Goal: Task Accomplishment & Management: Contribute content

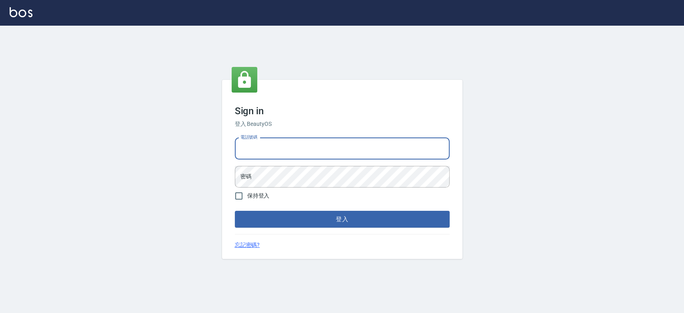
click at [250, 143] on input "電話號碼" at bounding box center [342, 149] width 215 height 22
type input "0910967130"
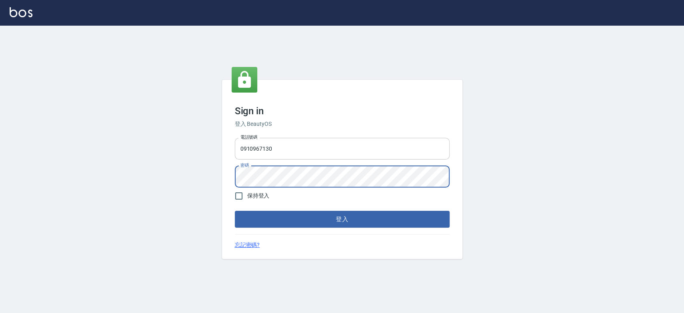
click at [235, 211] on button "登入" at bounding box center [342, 219] width 215 height 17
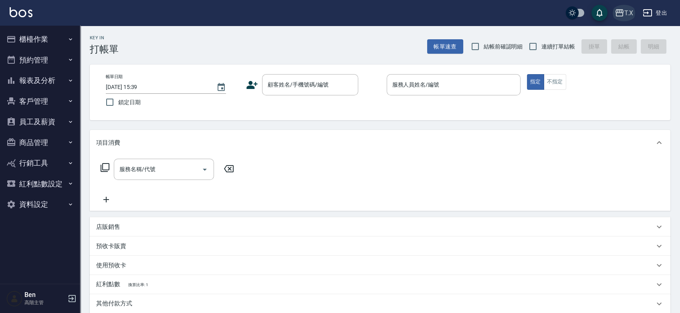
click at [618, 9] on icon "button" at bounding box center [619, 12] width 8 height 7
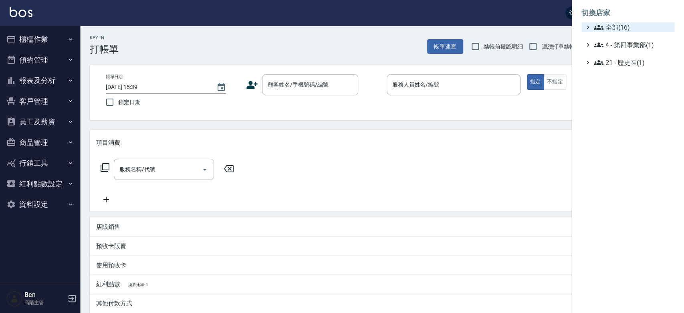
click at [615, 29] on span "全部(16)" at bounding box center [631, 27] width 77 height 10
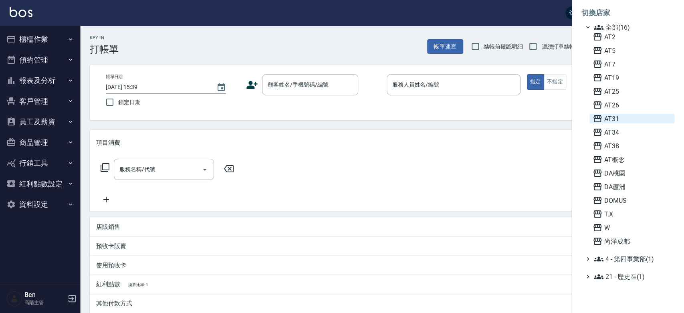
click at [615, 117] on span "AT31" at bounding box center [631, 119] width 78 height 10
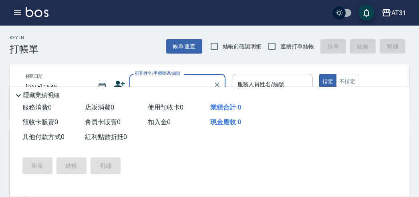
click at [13, 11] on icon "button" at bounding box center [18, 13] width 10 height 10
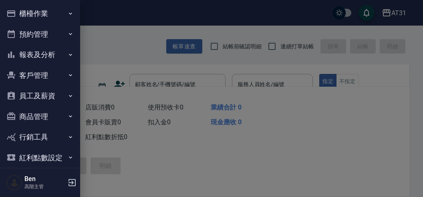
click at [36, 115] on button "商品管理" at bounding box center [40, 117] width 74 height 21
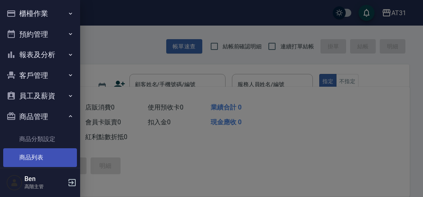
click at [36, 153] on link "商品列表" at bounding box center [40, 158] width 74 height 18
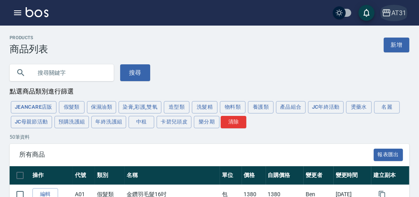
click at [402, 14] on div "AT31" at bounding box center [398, 13] width 15 height 10
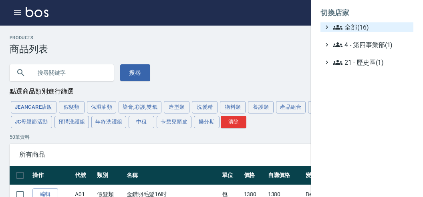
click at [389, 30] on span "全部(16)" at bounding box center [371, 27] width 77 height 10
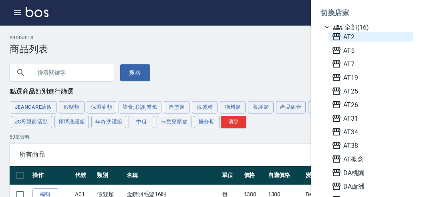
click at [365, 38] on span "AT2" at bounding box center [371, 37] width 78 height 10
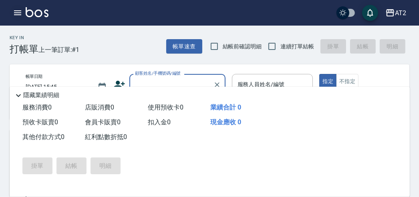
click at [16, 12] on icon "button" at bounding box center [18, 13] width 10 height 10
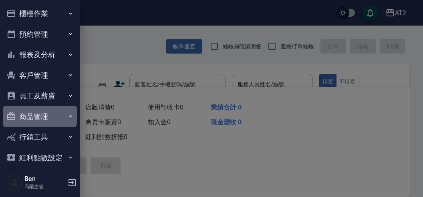
click at [39, 115] on button "商品管理" at bounding box center [40, 117] width 74 height 21
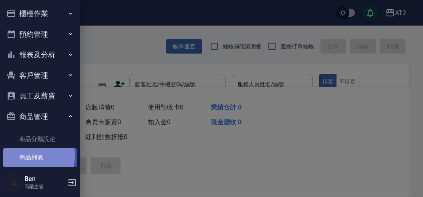
click at [30, 156] on link "商品列表" at bounding box center [40, 158] width 74 height 18
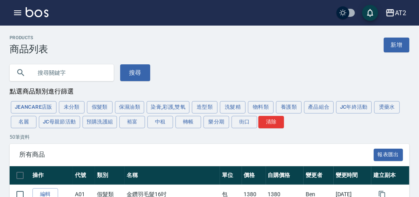
click at [74, 72] on input "text" at bounding box center [69, 73] width 75 height 22
click at [74, 65] on input "text" at bounding box center [69, 73] width 75 height 22
type input "哥"
click at [132, 70] on button "搜尋" at bounding box center [135, 72] width 30 height 17
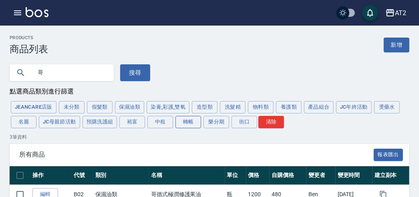
scroll to position [84, 0]
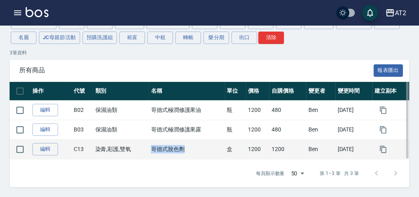
drag, startPoint x: 146, startPoint y: 151, endPoint x: 182, endPoint y: 148, distance: 35.8
click at [182, 148] on td "哥德式脫色劑" at bounding box center [187, 150] width 76 height 20
copy td "哥德式脫色劑"
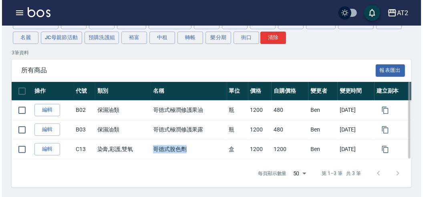
scroll to position [0, 0]
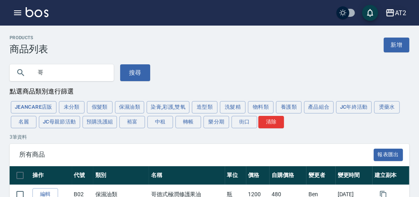
click at [404, 12] on div "AT2" at bounding box center [400, 13] width 11 height 10
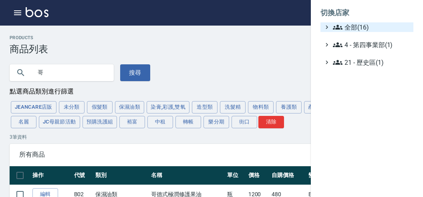
click at [374, 28] on span "全部(16)" at bounding box center [371, 27] width 77 height 10
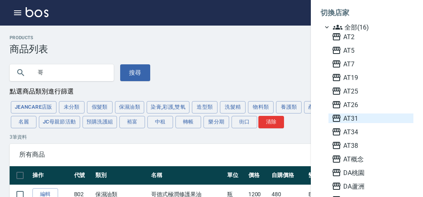
click at [358, 115] on span "AT31" at bounding box center [371, 119] width 78 height 10
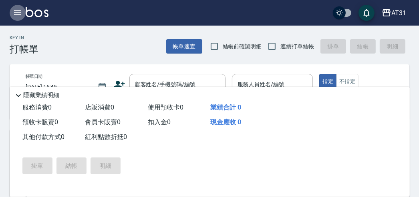
click at [16, 13] on icon "button" at bounding box center [17, 12] width 7 height 5
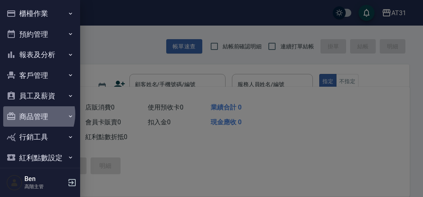
click at [28, 114] on button "商品管理" at bounding box center [40, 117] width 74 height 21
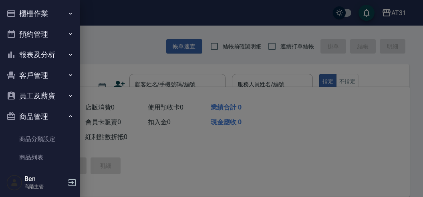
click at [32, 157] on link "商品列表" at bounding box center [40, 158] width 74 height 18
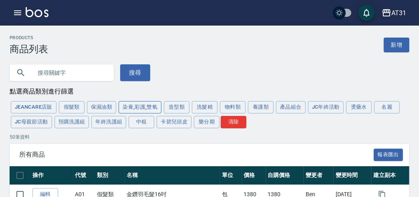
click at [152, 106] on button "染膏,彩護,雙氧" at bounding box center [140, 107] width 43 height 12
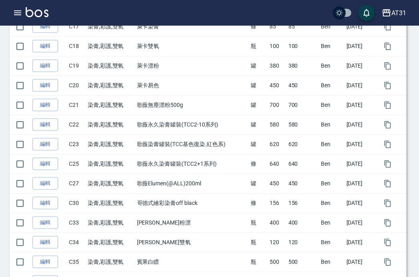
scroll to position [483, 0]
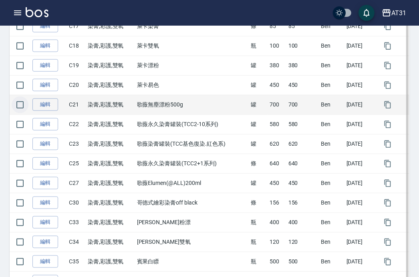
click at [22, 105] on input "checkbox" at bounding box center [20, 105] width 17 height 17
checkbox input "true"
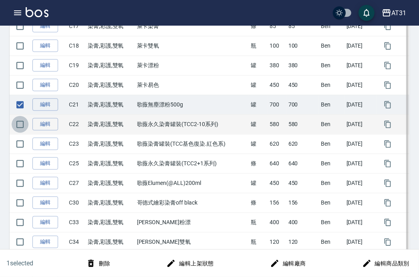
click at [25, 128] on input "checkbox" at bounding box center [20, 124] width 17 height 17
checkbox input "true"
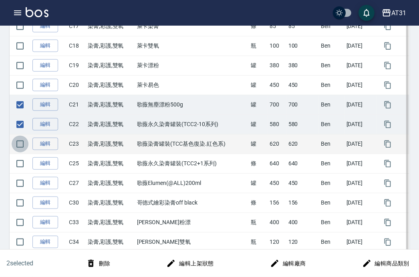
click at [24, 150] on input "checkbox" at bounding box center [20, 144] width 17 height 17
checkbox input "true"
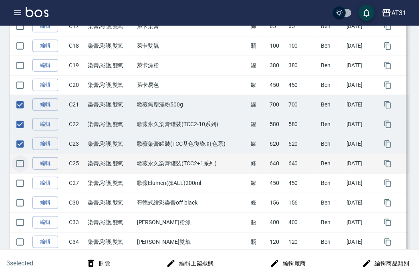
click at [22, 162] on input "checkbox" at bounding box center [20, 163] width 17 height 17
checkbox input "true"
click at [96, 197] on icon "button" at bounding box center [91, 264] width 10 height 10
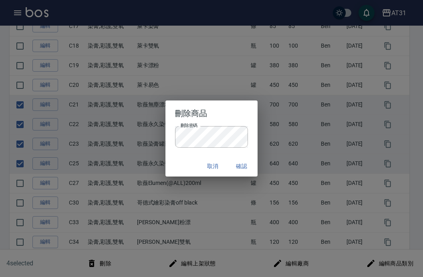
click at [181, 153] on div "刪除密碼 刪除密碼" at bounding box center [211, 141] width 93 height 30
click at [236, 158] on div "取消 確認" at bounding box center [211, 166] width 93 height 21
click at [237, 163] on button "確認" at bounding box center [242, 166] width 26 height 15
checkbox input "false"
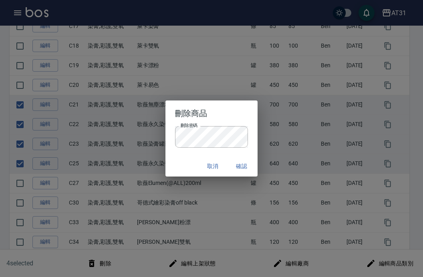
checkbox input "false"
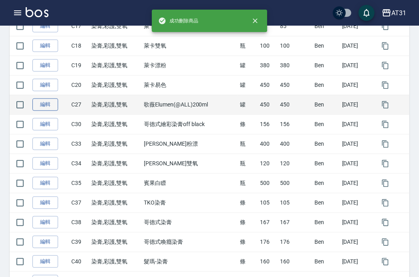
click at [41, 103] on link "編輯" at bounding box center [45, 105] width 26 height 12
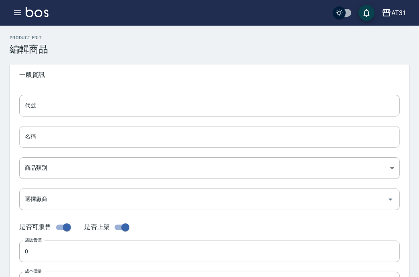
type input "C27"
type input "歌薇Elumen(@ALL)200ml"
type input "667acc03-59ae-49d9-8291-abac3e89bbbb"
type input "450"
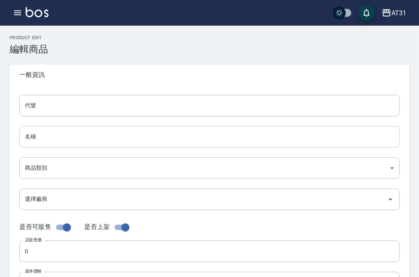
type input "450"
type input "罐"
type input "UNSET"
click at [87, 137] on input "歌薇Elumen(@ALL)200ml" at bounding box center [209, 137] width 380 height 22
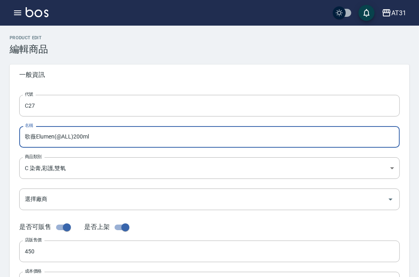
drag, startPoint x: 95, startPoint y: 138, endPoint x: 15, endPoint y: 136, distance: 80.1
click at [15, 136] on div "代號 C27 代號 名稱 歌[PERSON_NAME](@ALL)200ml 名稱 商品類別 C 染膏,彩護,雙氧 667acc03-59ae-49d9-…" at bounding box center [210, 245] width 400 height 321
paste input "哥德式脫色劑"
type input "哥德式脫色劑"
click at [50, 167] on body "AT31 登出 櫃檯作業 打帳單 帳單列表 掛單列表 座位開單 營業儀表板 現金收支登錄 高階收支登錄 材料自購登錄 每日結帳 排班表 現場電腦打卡 掃碼打卡…" at bounding box center [209, 276] width 419 height 553
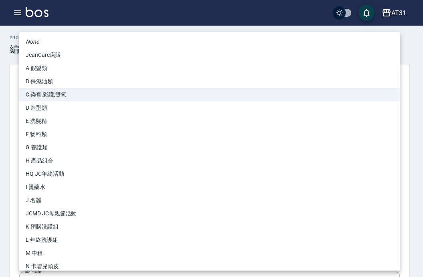
click at [1, 142] on div at bounding box center [211, 138] width 423 height 277
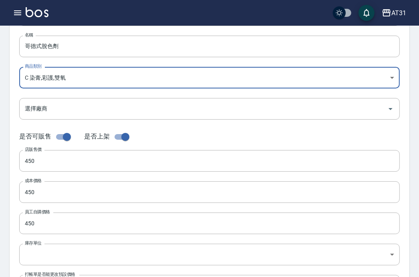
scroll to position [103, 0]
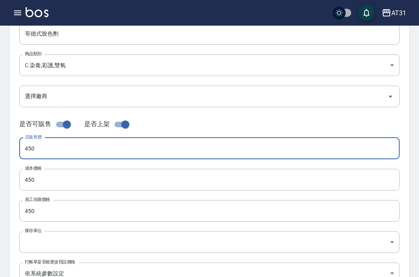
click at [47, 153] on input "450" at bounding box center [209, 149] width 380 height 22
drag, startPoint x: 47, startPoint y: 153, endPoint x: 20, endPoint y: 147, distance: 27.9
click at [20, 147] on input "450" at bounding box center [209, 149] width 380 height 22
drag, startPoint x: 55, startPoint y: 151, endPoint x: 13, endPoint y: 149, distance: 41.7
click at [13, 149] on div "代號 C27 代號 名稱 哥德式脫色劑 名稱 商品類別 C 染膏,彩護,雙氧 667acc03-59ae-49d9-8291-abac3e89bbbb 商…" at bounding box center [210, 142] width 400 height 321
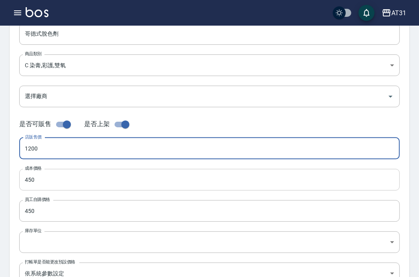
type input "1200"
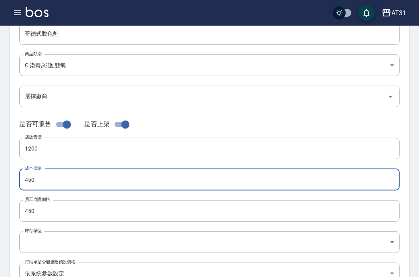
drag, startPoint x: 42, startPoint y: 180, endPoint x: 14, endPoint y: 179, distance: 28.1
click at [15, 179] on div "代號 C27 代號 名稱 哥德式脫色劑 名稱 商品類別 C 染膏,彩護,雙氧 667acc03-59ae-49d9-8291-abac3e89bbbb 商…" at bounding box center [210, 142] width 400 height 321
paste input "120"
type input "1200"
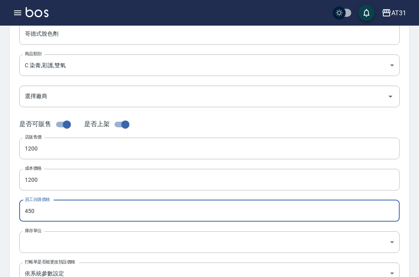
drag, startPoint x: 46, startPoint y: 211, endPoint x: -19, endPoint y: 214, distance: 64.9
click at [0, 197] on html "AT31 登出 櫃檯作業 打帳單 帳單列表 掛單列表 座位開單 營業儀表板 現金收支登錄 高階收支登錄 材料自購登錄 每日結帳 排班表 現場電腦打卡 掃碼打卡…" at bounding box center [209, 173] width 419 height 553
paste input "120"
type input "1200"
click at [33, 197] on body "AT31 登出 櫃檯作業 打帳單 帳單列表 掛單列表 座位開單 營業儀表板 現金收支登錄 高階收支登錄 材料自購登錄 每日結帳 排班表 現場電腦打卡 掃碼打卡…" at bounding box center [209, 173] width 419 height 553
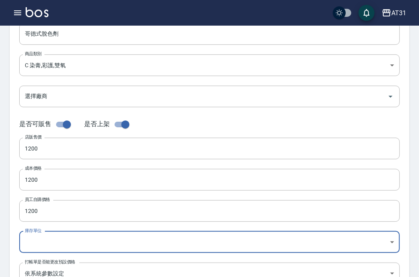
click at [26, 197] on body "AT31 登出 櫃檯作業 打帳單 帳單列表 掛單列表 座位開單 營業儀表板 現金收支登錄 高階收支登錄 材料自購登錄 每日結帳 排班表 現場電腦打卡 掃碼打卡…" at bounding box center [209, 173] width 419 height 553
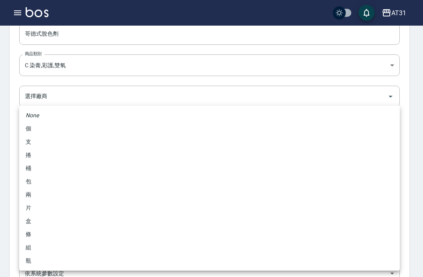
click at [32, 197] on li "盒" at bounding box center [209, 221] width 380 height 13
type input "盒"
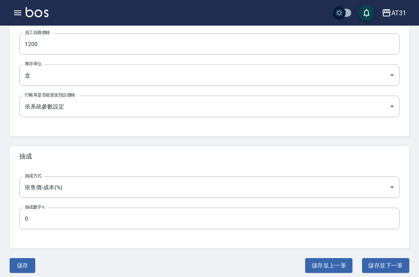
scroll to position [270, 0]
click at [25, 197] on button "儲存" at bounding box center [23, 265] width 26 height 15
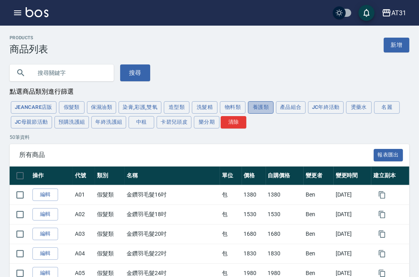
click at [255, 108] on button "養護類" at bounding box center [261, 107] width 26 height 12
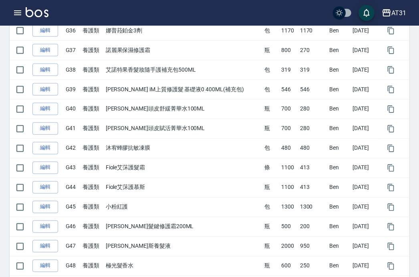
scroll to position [852, 0]
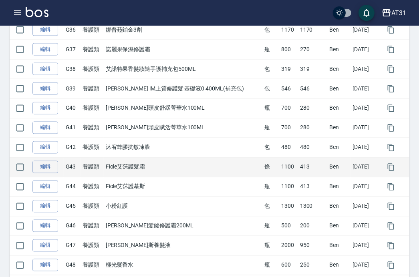
click at [104, 164] on td "養護類" at bounding box center [91, 167] width 23 height 20
drag, startPoint x: 106, startPoint y: 164, endPoint x: 132, endPoint y: 165, distance: 26.0
click at [132, 165] on tr "編輯 G43 養護類 Fiole艾莯護髮霜 條 1100 413 [PERSON_NAME] [DATE]" at bounding box center [210, 167] width 400 height 20
copy tr "養護類 Fiole艾莯"
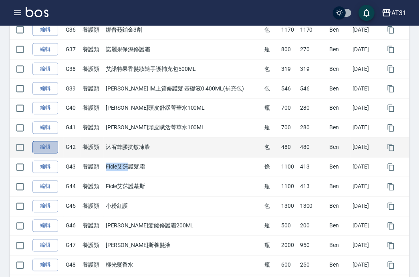
click at [43, 147] on link "編輯" at bounding box center [45, 147] width 26 height 12
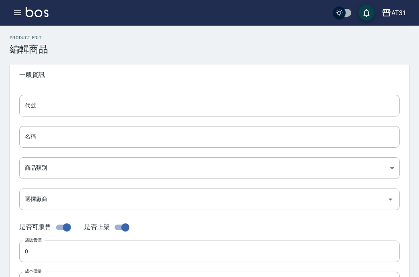
type input "G42"
type input "沐宥蜂膠抗敏凍膜"
type input "12d8e593-b484-4ef0-a772-f7305adafe66"
type input "480"
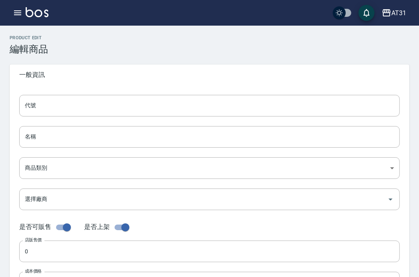
type input "480"
type input "包"
type input "UNSET"
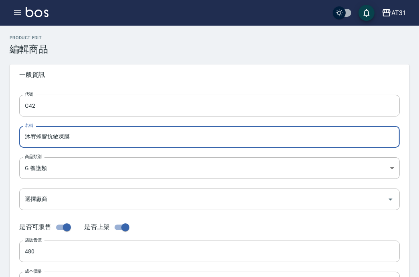
drag, startPoint x: 80, startPoint y: 144, endPoint x: 25, endPoint y: 142, distance: 54.9
click at [25, 142] on input "沐宥蜂膠抗敏凍膜" at bounding box center [209, 137] width 380 height 22
paste input "[PERSON_NAME]莯"
drag, startPoint x: 34, startPoint y: 137, endPoint x: 18, endPoint y: 136, distance: 15.7
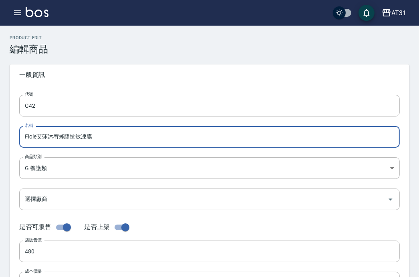
click at [18, 136] on div "代號 G42 代號 名稱 Fiole艾莯沐宥蜂膠抗敏凍膜 名稱 商品類別 G 養護類 12d8e593-b484-4ef0-a772-f7305adafe…" at bounding box center [210, 245] width 400 height 321
drag, startPoint x: 94, startPoint y: 136, endPoint x: 53, endPoint y: 133, distance: 40.6
click at [53, 133] on input "Fiole艾莯沐宥蜂膠抗敏凍膜" at bounding box center [209, 137] width 380 height 22
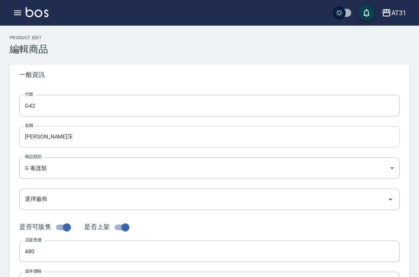
click at [70, 133] on input "[PERSON_NAME]莯" at bounding box center [209, 137] width 380 height 22
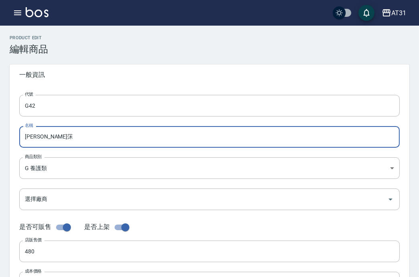
paste input "極潤補充包 （800g)"
click at [80, 137] on input "[PERSON_NAME]莯極潤補充包 （800g)" at bounding box center [209, 137] width 380 height 22
click at [107, 140] on input "[PERSON_NAME]莯極潤補充包（800g)" at bounding box center [209, 137] width 380 height 22
click at [82, 134] on input "[PERSON_NAME]莯極潤補充包（800g)" at bounding box center [209, 137] width 380 height 22
click at [99, 135] on input "[PERSON_NAME]莯極潤補充包800g)" at bounding box center [209, 137] width 380 height 22
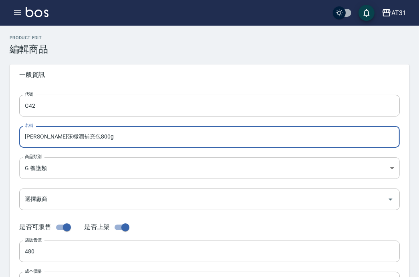
scroll to position [109, 0]
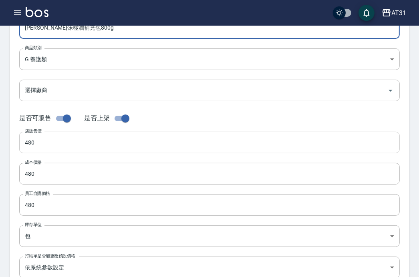
type input "[PERSON_NAME]莯極潤補充包800g"
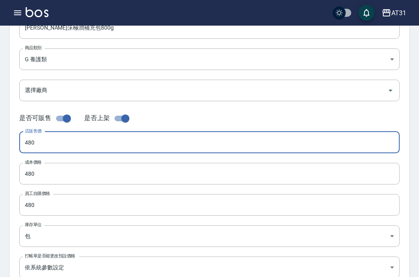
drag, startPoint x: 42, startPoint y: 146, endPoint x: 15, endPoint y: 141, distance: 27.3
click at [15, 141] on div "代號 G42 代號 名稱 Fiole艾莯極潤補充包800g 名稱 商品類別 G 養護類 12d8e593-b484-4ef0-a772-f7305adaf…" at bounding box center [210, 136] width 400 height 321
drag, startPoint x: 47, startPoint y: 138, endPoint x: -12, endPoint y: 143, distance: 59.1
click at [0, 143] on html "AT31 登出 櫃檯作業 打帳單 帳單列表 掛單列表 座位開單 營業儀表板 現金收支登錄 高階收支登錄 材料自購登錄 每日結帳 排班表 現場電腦打卡 掃碼打卡…" at bounding box center [209, 167] width 419 height 553
type input "600"
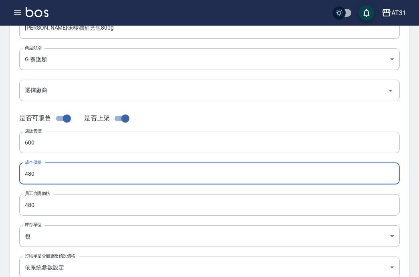
drag, startPoint x: 31, startPoint y: 175, endPoint x: 8, endPoint y: 176, distance: 23.7
click at [12, 174] on div "代號 G42 代號 名稱 Fiole艾莯極潤補充包800g 名稱 商品類別 G 養護類 12d8e593-b484-4ef0-a772-f7305adaf…" at bounding box center [210, 136] width 400 height 321
paste input "60"
type input "600"
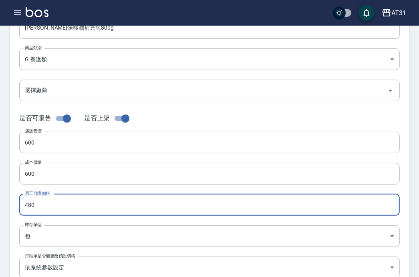
drag, startPoint x: 48, startPoint y: 210, endPoint x: 14, endPoint y: 208, distance: 33.7
click at [14, 197] on div "代號 G42 代號 名稱 Fiole艾莯極潤補充包800g 名稱 商品類別 G 養護類 12d8e593-b484-4ef0-a772-f7305adaf…" at bounding box center [210, 136] width 400 height 321
paste input "60"
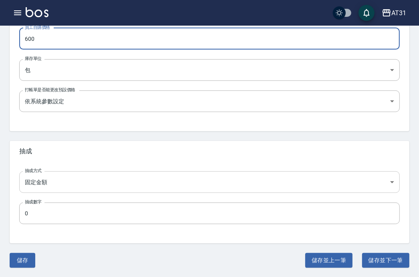
type input "600"
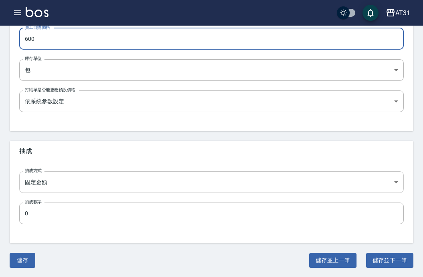
click at [47, 192] on body "AT31 登出 櫃檯作業 打帳單 帳單列表 掛單列表 座位開單 營業儀表板 現金收支登錄 高階收支登錄 材料自購登錄 每日結帳 排班表 現場電腦打卡 掃碼打卡…" at bounding box center [211, 1] width 423 height 553
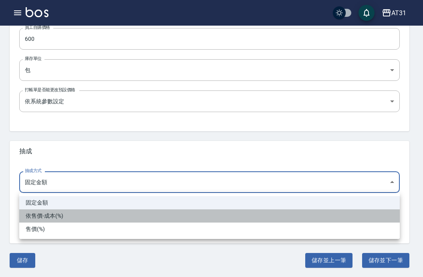
click at [48, 197] on li "依售價-成本(%)" at bounding box center [209, 215] width 380 height 13
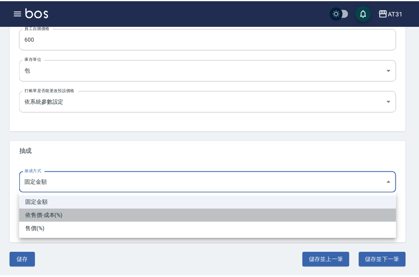
type input "byCost"
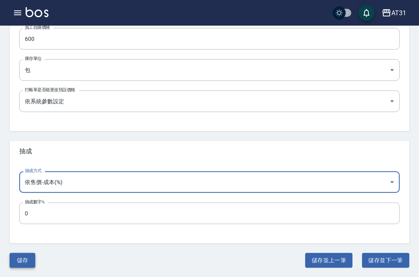
click at [22, 197] on button "儲存" at bounding box center [23, 260] width 26 height 15
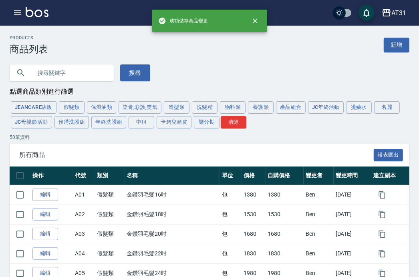
click at [265, 109] on button "養護類" at bounding box center [261, 107] width 26 height 12
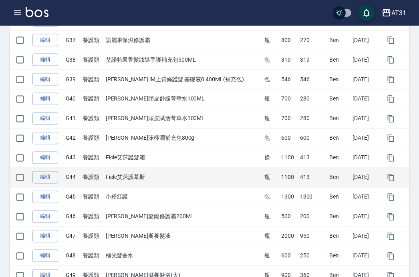
scroll to position [860, 0]
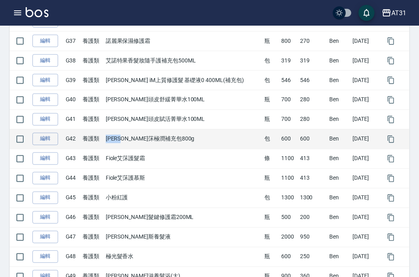
drag, startPoint x: 110, startPoint y: 136, endPoint x: 124, endPoint y: 137, distance: 14.1
click at [124, 137] on td "[PERSON_NAME]莯極潤補充包800g" at bounding box center [183, 139] width 159 height 20
copy td "Fiole"
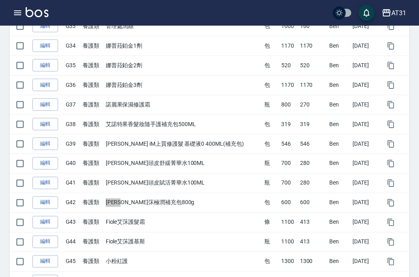
scroll to position [925, 0]
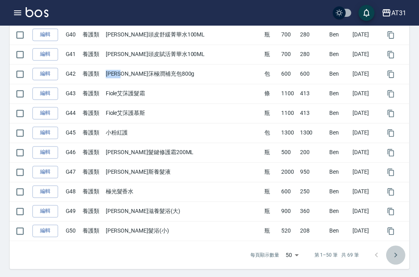
click at [400, 197] on icon "Go to next page" at bounding box center [396, 256] width 10 height 10
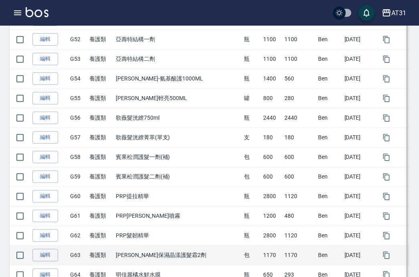
scroll to position [176, 0]
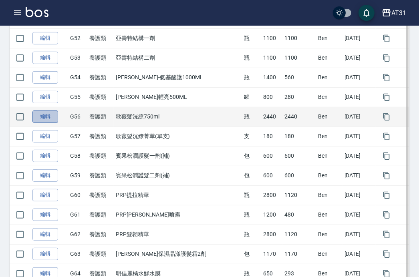
click at [43, 118] on link "編輯" at bounding box center [45, 117] width 26 height 12
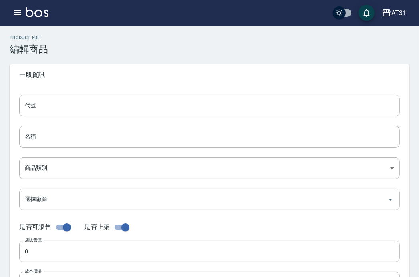
type input "G56"
type input "歌薇髮洸繚750ml"
type input "12d8e593-b484-4ef0-a772-f7305adafe66"
type input "2440"
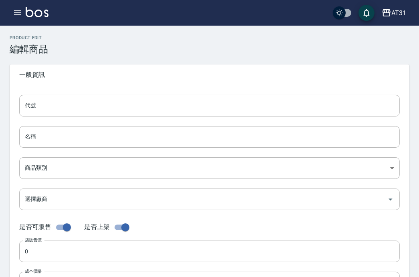
type input "2440"
type input "瓶"
type input "UNSET"
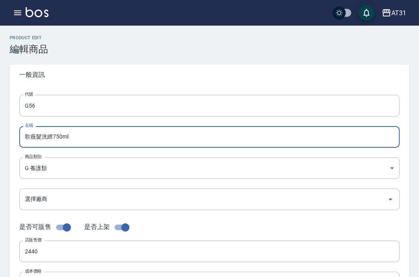
drag, startPoint x: 72, startPoint y: 141, endPoint x: 5, endPoint y: 132, distance: 67.5
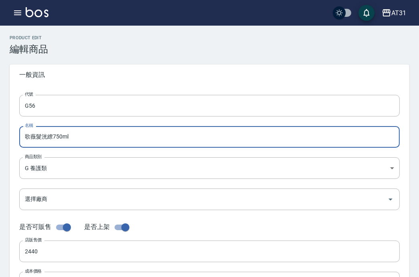
drag, startPoint x: 85, startPoint y: 138, endPoint x: 9, endPoint y: 127, distance: 76.8
paste input "Fiole"
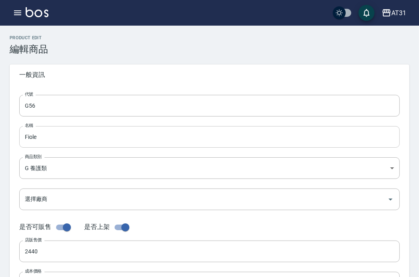
click at [53, 134] on input "Fiole" at bounding box center [209, 137] width 380 height 22
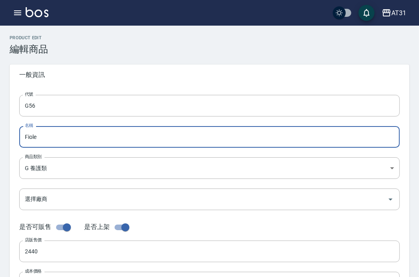
paste input "[PERSON_NAME]莯輕潤 補充包800g"
click at [64, 135] on input "[PERSON_NAME]莯輕潤 補充包800g" at bounding box center [209, 137] width 380 height 22
click at [61, 136] on input "[PERSON_NAME]莯輕潤 補充包800g" at bounding box center [209, 137] width 380 height 22
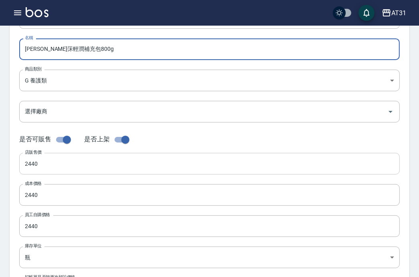
type input "[PERSON_NAME]莯輕潤補充包800g"
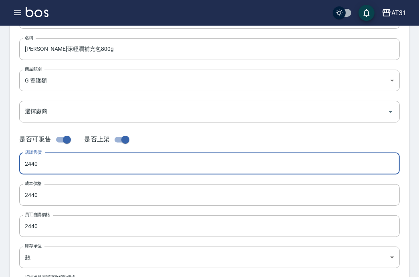
drag, startPoint x: 53, startPoint y: 160, endPoint x: 19, endPoint y: 156, distance: 33.9
click at [19, 156] on input "2440" at bounding box center [209, 164] width 380 height 22
drag, startPoint x: 42, startPoint y: 159, endPoint x: 12, endPoint y: 162, distance: 30.9
click at [13, 162] on div "代號 G56 代號 名稱 Fiole艾莯輕潤補充包800g 名稱 商品類別 G 養護類 12d8e593-b484-4ef0-a772-f7305adaf…" at bounding box center [210, 158] width 400 height 321
type input "600"
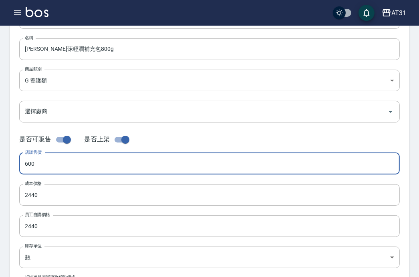
click at [10, 161] on div "代號 G56 代號 名稱 Fiole艾莯輕潤補充包800g 名稱 商品類別 G 養護類 12d8e593-b484-4ef0-a772-f7305adaf…" at bounding box center [210, 158] width 400 height 321
drag, startPoint x: 50, startPoint y: 163, endPoint x: 8, endPoint y: 155, distance: 42.7
click at [8, 155] on div "Product Edit 編輯商品 一般資訊 代號 G56 代號 名稱 Fiole艾莯輕潤補充包800g 名稱 商品類別 G 養護類 12d8e593-b…" at bounding box center [209, 202] width 419 height 508
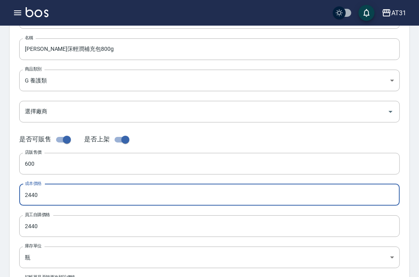
drag, startPoint x: 46, startPoint y: 190, endPoint x: 0, endPoint y: 190, distance: 45.7
click at [4, 190] on div "Product Edit 編輯商品 一般資訊 代號 G56 代號 名稱 Fiole艾莯輕潤補充包800g 名稱 商品類別 G 養護類 12d8e593-b…" at bounding box center [209, 202] width 419 height 508
paste input "60"
type input "600"
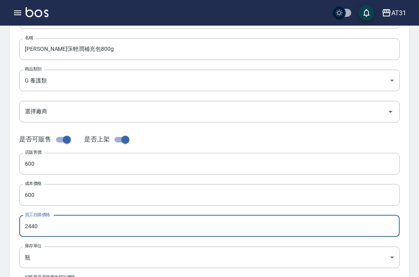
drag, startPoint x: 57, startPoint y: 218, endPoint x: -10, endPoint y: 227, distance: 67.5
click at [0, 197] on html "AT31 登出 櫃檯作業 打帳單 帳單列表 掛單列表 座位開單 營業儀表板 現金收支登錄 高階收支登錄 材料自購登錄 每日結帳 排班表 現場電腦打卡 掃碼打卡…" at bounding box center [209, 188] width 419 height 553
paste input "60"
type input "600"
click at [37, 197] on label "庫存單位" at bounding box center [33, 246] width 17 height 6
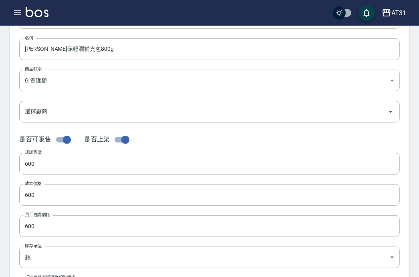
drag, startPoint x: 36, startPoint y: 254, endPoint x: 37, endPoint y: 248, distance: 6.1
click at [37, 197] on label "庫存單位" at bounding box center [33, 246] width 17 height 6
click at [35, 197] on body "AT31 登出 櫃檯作業 打帳單 帳單列表 掛單列表 座位開單 營業儀表板 現金收支登錄 高階收支登錄 材料自購登錄 每日結帳 排班表 現場電腦打卡 掃碼打卡…" at bounding box center [209, 188] width 419 height 553
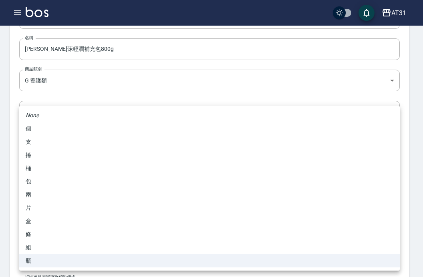
click at [45, 179] on li "包" at bounding box center [209, 181] width 380 height 13
type input "包"
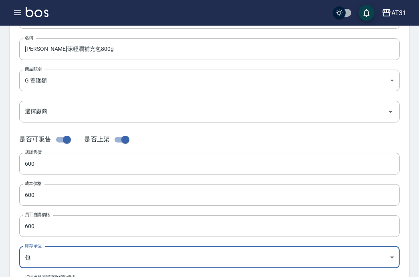
scroll to position [275, 0]
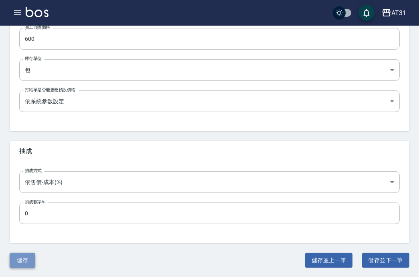
click at [26, 197] on button "儲存" at bounding box center [23, 260] width 26 height 15
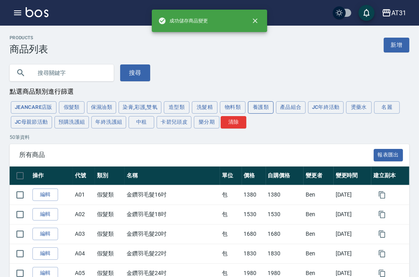
click at [259, 104] on button "養護類" at bounding box center [261, 107] width 26 height 12
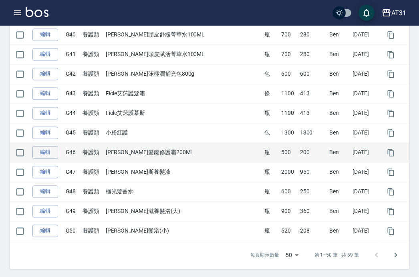
scroll to position [925, 0]
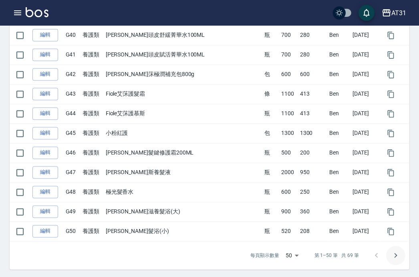
click at [395, 197] on button "Go to next page" at bounding box center [395, 255] width 19 height 19
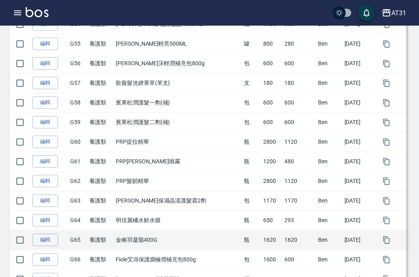
scroll to position [252, 0]
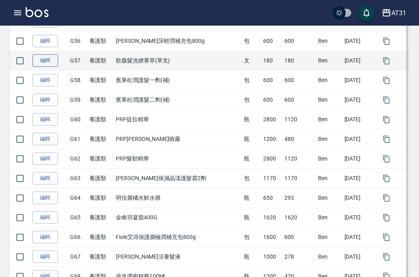
click at [46, 58] on link "編輯" at bounding box center [45, 60] width 26 height 12
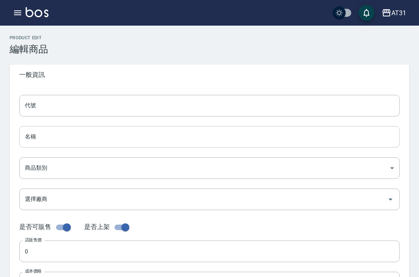
type input "G57"
type input "歌薇髮洸繚菁萃(單支)"
type input "12d8e593-b484-4ef0-a772-f7305adafe66"
type input "180"
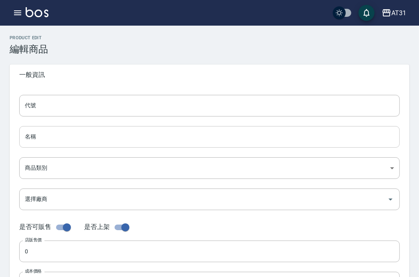
type input "180"
type input "支"
type input "UNSET"
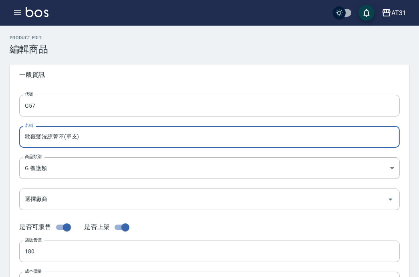
drag, startPoint x: 116, startPoint y: 138, endPoint x: 14, endPoint y: 136, distance: 102.1
click at [14, 136] on div "代號 G57 代號 名稱 歌薇髮洸繚菁萃(單支) 名稱 商品類別 G 養護類 12d8e593-b484-4ef0-a772-f7305adafe66 商…" at bounding box center [210, 245] width 400 height 321
type input "f"
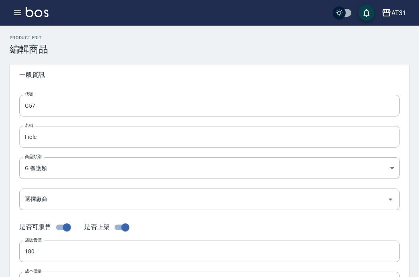
click at [64, 135] on input "Fiole" at bounding box center [209, 137] width 380 height 22
paste input "[PERSON_NAME]"
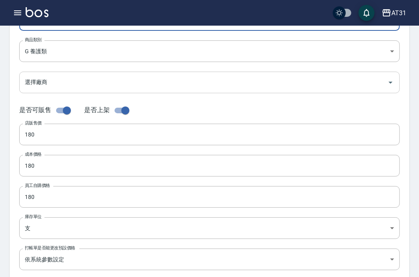
scroll to position [118, 0]
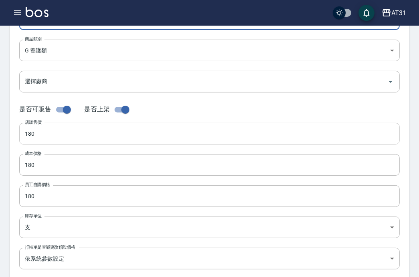
type input "[PERSON_NAME]得極潤400ml"
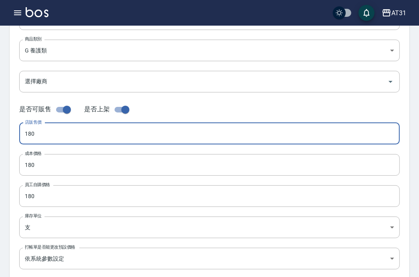
drag, startPoint x: 49, startPoint y: 129, endPoint x: 15, endPoint y: 129, distance: 33.6
click at [16, 129] on div "代號 G57 代號 名稱 Fiole艾得極潤400ml 名稱 商品類別 G 養護類 12d8e593-b484-4ef0-a772-f7305adafe6…" at bounding box center [210, 128] width 400 height 321
drag, startPoint x: 45, startPoint y: 132, endPoint x: 0, endPoint y: 131, distance: 45.3
click at [0, 131] on html "AT31 登出 櫃檯作業 打帳單 帳單列表 掛單列表 座位開單 營業儀表板 現金收支登錄 高階收支登錄 材料自購登錄 每日結帳 排班表 現場電腦打卡 掃碼打卡…" at bounding box center [209, 158] width 419 height 553
type input "432"
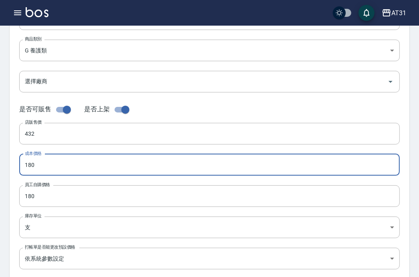
drag, startPoint x: 32, startPoint y: 169, endPoint x: 4, endPoint y: 168, distance: 28.0
click at [6, 168] on div "Product Edit 編輯商品 一般資訊 代號 G57 代號 名稱 Fiole艾得極潤400ml 名稱 商品類別 G 養護類 12d8e593-b48…" at bounding box center [209, 172] width 419 height 508
paste input "432"
type input "432"
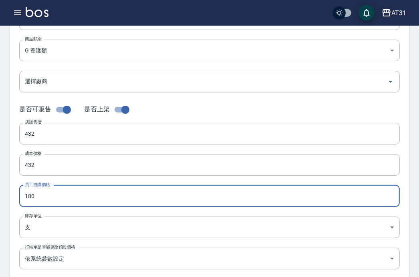
drag, startPoint x: 42, startPoint y: 197, endPoint x: 6, endPoint y: 198, distance: 35.2
click at [7, 197] on div "Product Edit 編輯商品 一般資訊 代號 G57 代號 名稱 Fiole艾得極潤400ml 名稱 商品類別 G 養護類 12d8e593-b48…" at bounding box center [209, 172] width 419 height 508
paste input "432"
type input "432"
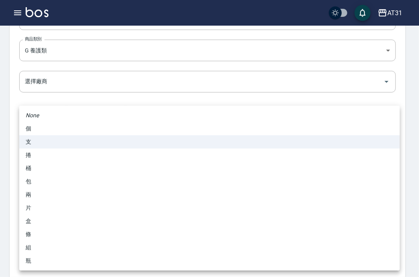
click at [36, 197] on body "AT31 登出 櫃檯作業 打帳單 帳單列表 掛單列表 座位開單 營業儀表板 現金收支登錄 高階收支登錄 材料自購登錄 每日結帳 排班表 現場電腦打卡 掃碼打卡…" at bounding box center [209, 158] width 419 height 553
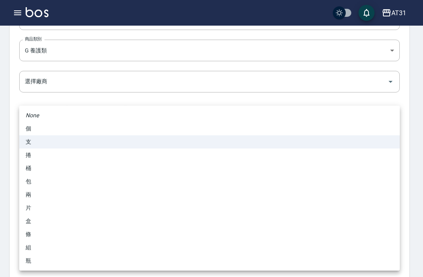
click at [32, 197] on li "瓶" at bounding box center [209, 260] width 380 height 13
type input "瓶"
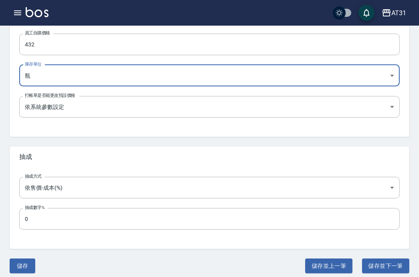
scroll to position [270, 0]
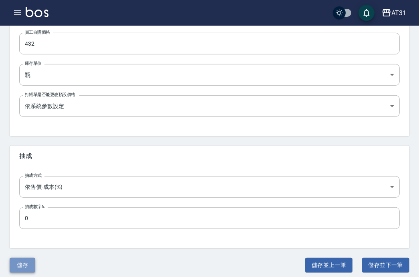
click at [26, 197] on button "儲存" at bounding box center [23, 265] width 26 height 15
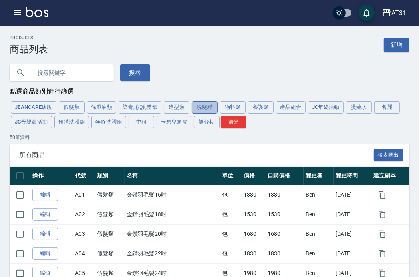
click at [201, 107] on button "洗髮精" at bounding box center [205, 107] width 26 height 12
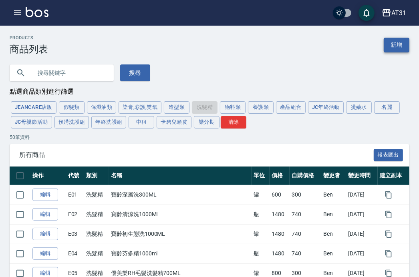
click at [387, 40] on link "新增" at bounding box center [397, 45] width 26 height 15
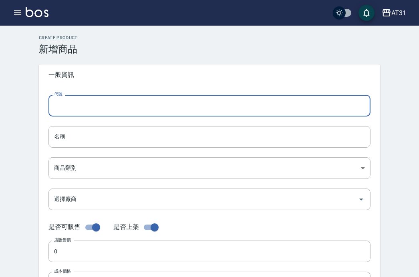
click at [126, 108] on input "代號" at bounding box center [209, 106] width 322 height 22
type input "e"
type input "E29"
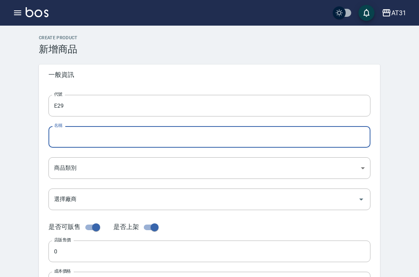
click at [64, 140] on input "名稱" at bounding box center [209, 137] width 322 height 22
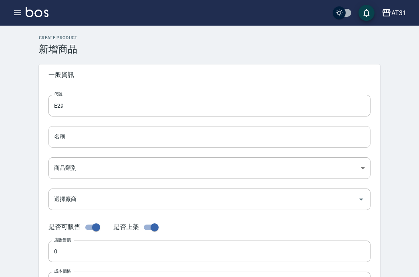
click at [96, 141] on input "名稱" at bounding box center [209, 137] width 322 height 22
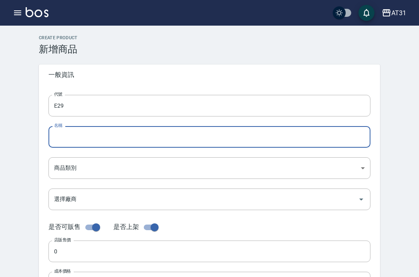
paste input "MCG"
type input "MCG護色魔王白"
click at [90, 165] on body "AT31 登出 櫃檯作業 打帳單 帳單列表 掛單列表 座位開單 營業儀表板 現金收支登錄 高階收支登錄 材料自購登錄 每日結帳 排班表 現場電腦打卡 掃碼打卡…" at bounding box center [209, 276] width 419 height 553
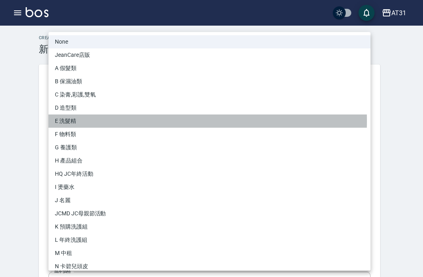
click at [96, 121] on li "E 洗髮精" at bounding box center [209, 121] width 322 height 13
type input "a273e4ca-0b18-4fe2-ba73-070998bd9e55"
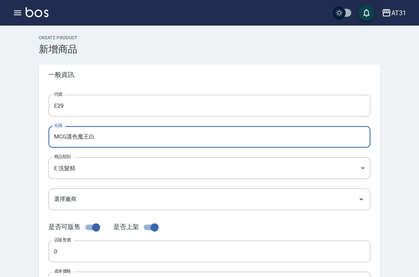
click at [100, 138] on input "MCG護色魔王白" at bounding box center [209, 137] width 322 height 22
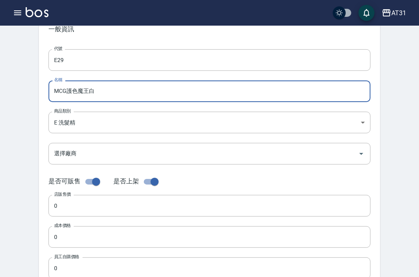
scroll to position [60, 0]
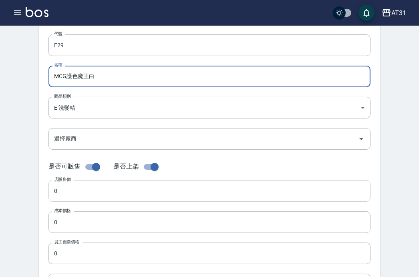
click at [58, 194] on input "0" at bounding box center [209, 191] width 322 height 22
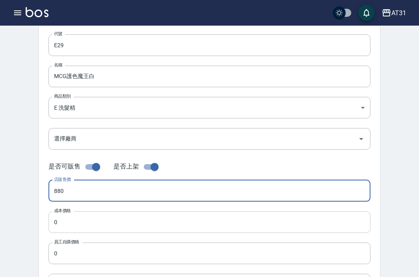
type input "880"
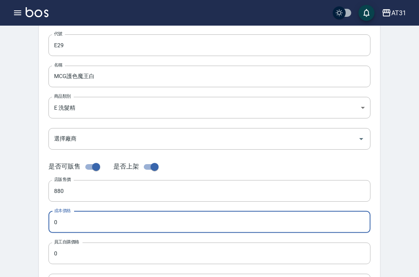
click at [66, 197] on input "0" at bounding box center [209, 222] width 322 height 22
drag, startPoint x: 67, startPoint y: 223, endPoint x: 45, endPoint y: 221, distance: 22.2
drag, startPoint x: 45, startPoint y: 221, endPoint x: 93, endPoint y: 231, distance: 48.8
click at [93, 197] on input "465" at bounding box center [209, 222] width 322 height 22
drag, startPoint x: 76, startPoint y: 223, endPoint x: 40, endPoint y: 220, distance: 36.2
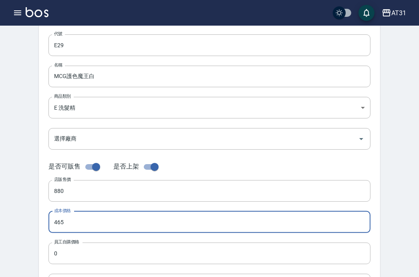
click at [40, 197] on div "代號 E29 代號 名稱 MCG護色魔王白 名稱 商品類別 E 洗髮精 a273e4ca-0b18-4fe2-ba73-070998bd9e55 商品類別…" at bounding box center [209, 185] width 341 height 321
type input "465"
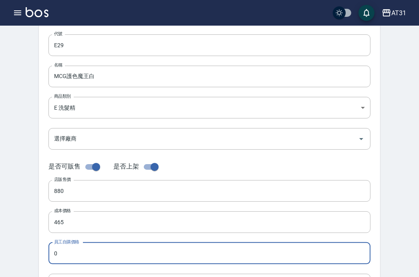
paste input "465"
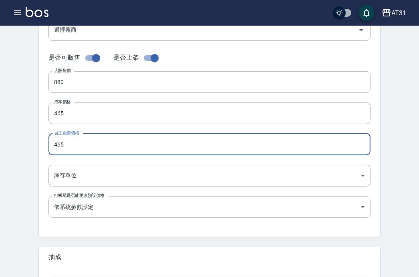
scroll to position [169, 0]
type input "465"
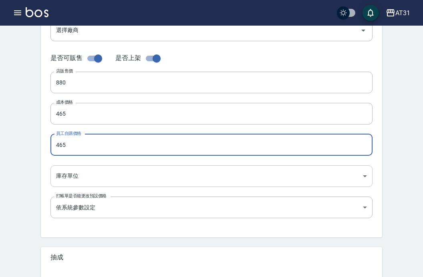
click at [80, 173] on body "AT31 登出 櫃檯作業 打帳單 帳單列表 掛單列表 座位開單 營業儀表板 現金收支登錄 高階收支登錄 材料自購登錄 每日結帳 排班表 現場電腦打卡 掃碼打卡…" at bounding box center [211, 107] width 423 height 553
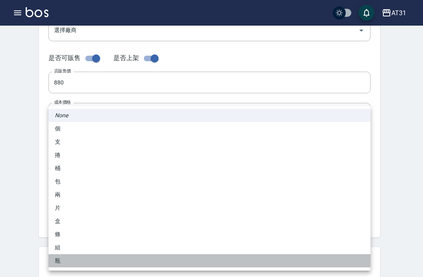
click at [67, 197] on li "瓶" at bounding box center [209, 260] width 322 height 13
type input "瓶"
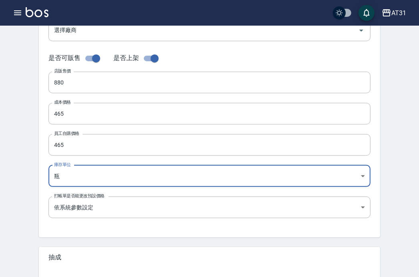
scroll to position [275, 0]
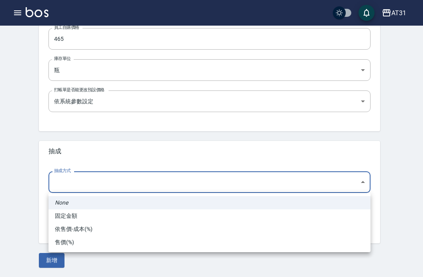
click at [84, 182] on body "AT31 登出 櫃檯作業 打帳單 帳單列表 掛單列表 座位開單 營業儀表板 現金收支登錄 高階收支登錄 材料自購登錄 每日結帳 排班表 現場電腦打卡 掃碼打卡…" at bounding box center [211, 1] width 423 height 553
click at [77, 197] on li "依售價-成本(%)" at bounding box center [209, 229] width 322 height 13
type input "byCost"
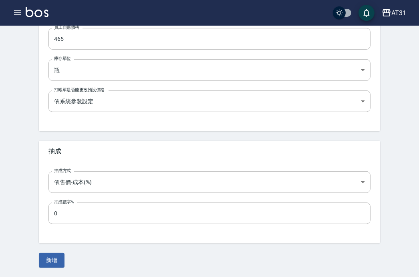
click at [67, 197] on label "抽成數字%" at bounding box center [64, 202] width 20 height 6
click at [67, 197] on input "0" at bounding box center [209, 214] width 322 height 22
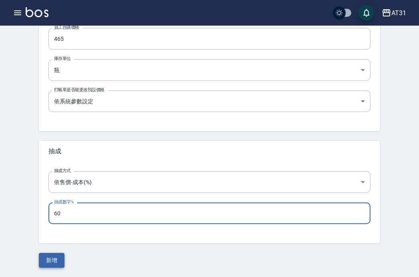
type input "60"
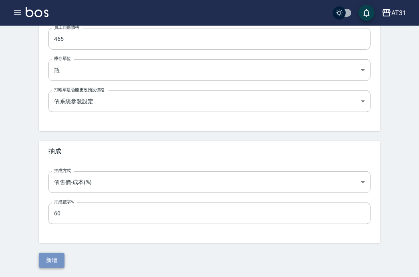
click at [44, 197] on button "新增" at bounding box center [52, 260] width 26 height 15
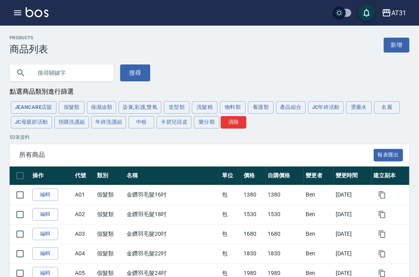
click at [151, 105] on button "染膏,彩護,雙氧" at bounding box center [140, 107] width 43 height 12
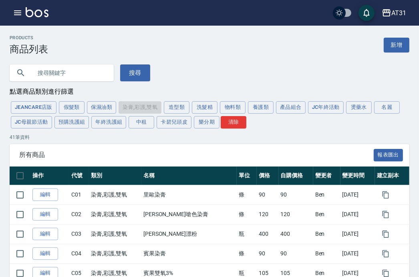
click at [41, 71] on input "text" at bounding box center [69, 73] width 75 height 22
click at [127, 77] on button "搜尋" at bounding box center [135, 72] width 30 height 17
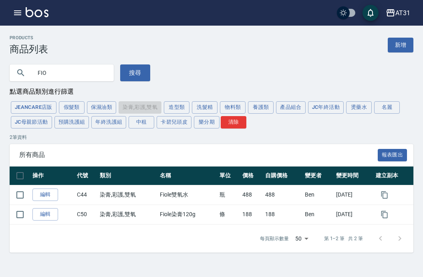
click at [79, 73] on input "FIO" at bounding box center [69, 73] width 75 height 22
type input "Fiole"
click at [136, 75] on button "搜尋" at bounding box center [135, 72] width 30 height 17
click at [16, 14] on icon "button" at bounding box center [18, 13] width 10 height 10
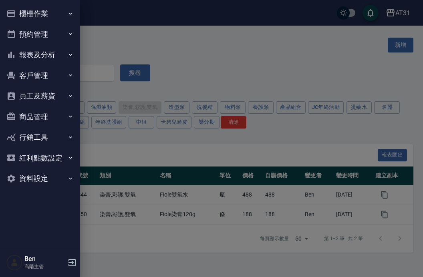
click at [39, 121] on button "商品管理" at bounding box center [40, 117] width 74 height 21
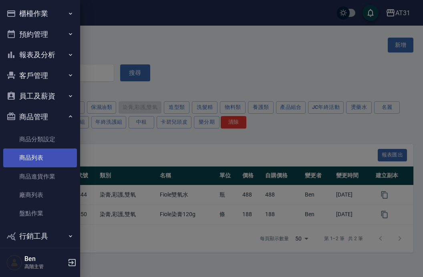
click at [29, 157] on link "商品列表" at bounding box center [40, 158] width 74 height 18
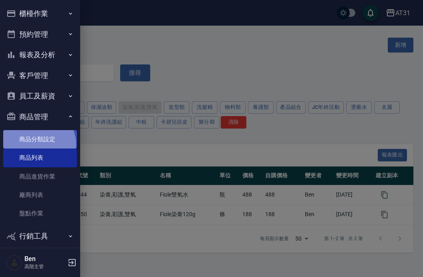
click at [35, 145] on link "商品分類設定" at bounding box center [40, 139] width 74 height 18
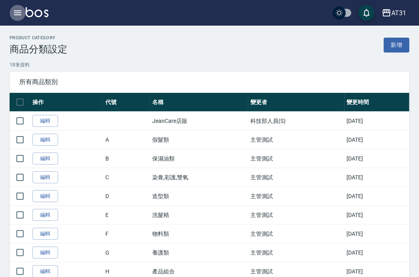
click at [16, 9] on icon "button" at bounding box center [18, 13] width 10 height 10
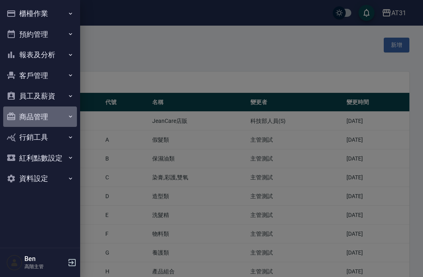
click at [32, 118] on button "商品管理" at bounding box center [40, 117] width 74 height 21
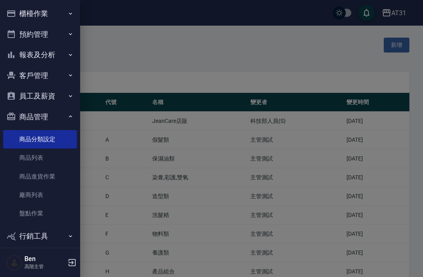
click at [32, 155] on link "商品列表" at bounding box center [40, 158] width 74 height 18
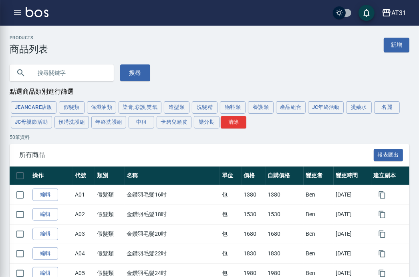
click at [88, 73] on input "text" at bounding box center [69, 73] width 75 height 22
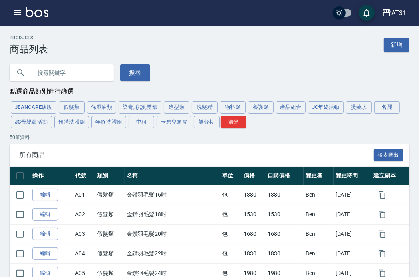
click at [82, 72] on input "text" at bounding box center [69, 73] width 75 height 22
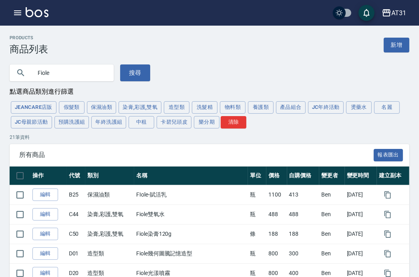
drag, startPoint x: 69, startPoint y: 73, endPoint x: 18, endPoint y: 70, distance: 51.0
click at [19, 69] on div "Fiole" at bounding box center [62, 72] width 104 height 17
drag, startPoint x: 64, startPoint y: 72, endPoint x: 38, endPoint y: 72, distance: 25.6
click at [38, 72] on input "mMCG" at bounding box center [69, 73] width 75 height 22
click at [141, 72] on button "搜尋" at bounding box center [135, 72] width 30 height 17
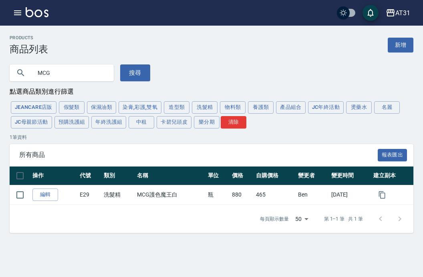
drag, startPoint x: 70, startPoint y: 72, endPoint x: 34, endPoint y: 69, distance: 36.2
click at [31, 75] on div "MCG" at bounding box center [62, 72] width 104 height 17
click at [34, 69] on input "F" at bounding box center [69, 73] width 75 height 22
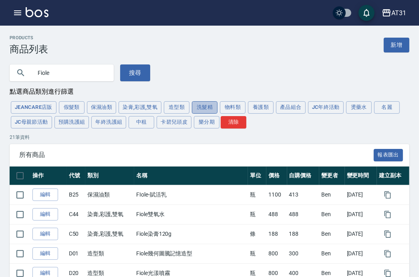
click at [205, 104] on button "洗髮精" at bounding box center [205, 107] width 26 height 12
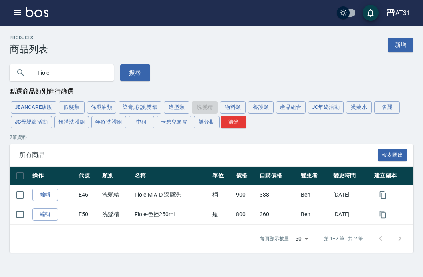
click at [84, 71] on input "Fiole" at bounding box center [69, 73] width 75 height 22
type input "F"
click at [134, 73] on button "搜尋" at bounding box center [135, 72] width 30 height 17
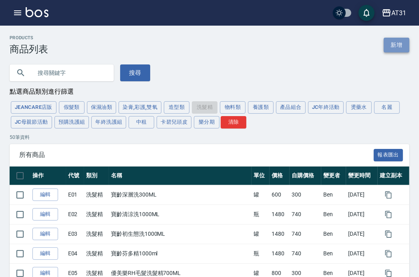
click at [398, 43] on link "新增" at bounding box center [397, 45] width 26 height 15
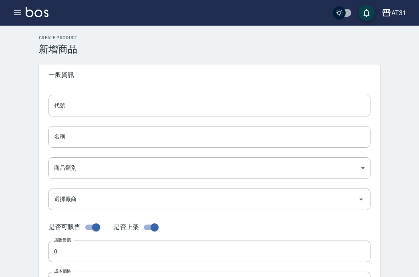
click at [107, 109] on input "代號" at bounding box center [209, 106] width 322 height 22
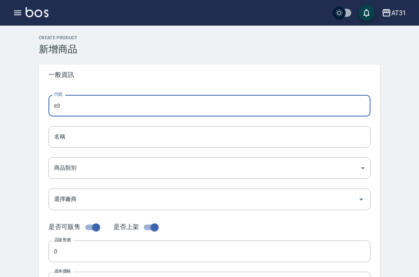
type input "e"
type input "E30"
click at [64, 132] on input "名稱" at bounding box center [209, 137] width 322 height 22
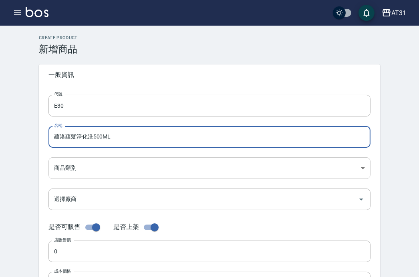
type input "蘊洛蘊髮淨化洗500ML"
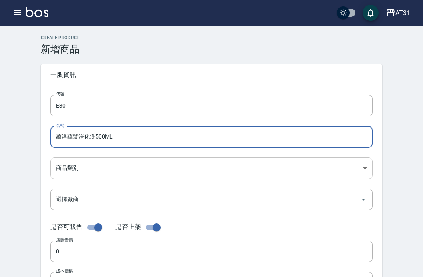
click at [62, 170] on body "AT31 登出 櫃檯作業 打帳單 帳單列表 掛單列表 座位開單 營業儀表板 現金收支登錄 高階收支登錄 材料自購登錄 每日結帳 排班表 現場電腦打卡 掃碼打卡…" at bounding box center [211, 276] width 423 height 553
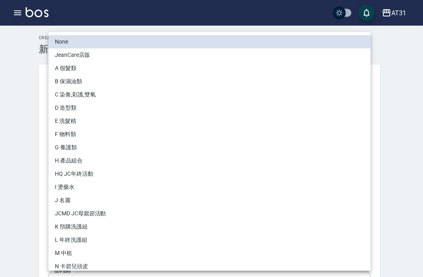
click at [83, 121] on li "E 洗髮精" at bounding box center [209, 121] width 322 height 13
type input "a273e4ca-0b18-4fe2-ba73-070998bd9e55"
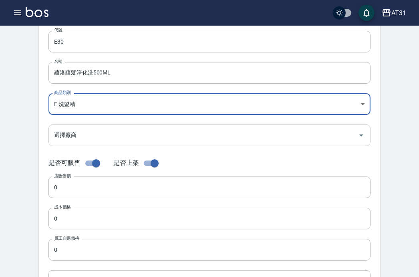
scroll to position [80, 0]
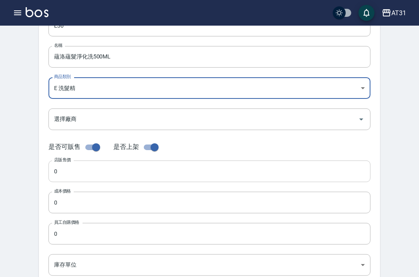
click at [76, 173] on input "0" at bounding box center [209, 172] width 322 height 22
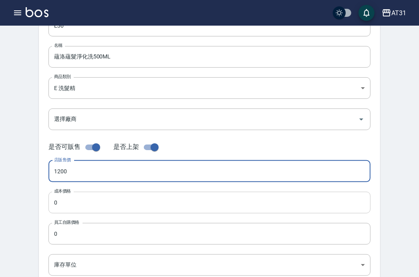
type input "1200"
click at [74, 197] on input "0" at bounding box center [209, 203] width 322 height 22
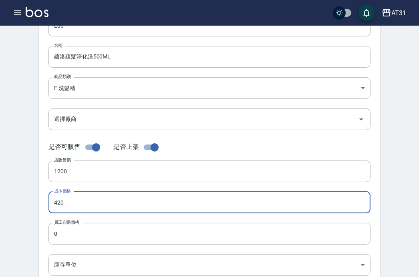
drag, startPoint x: 78, startPoint y: 206, endPoint x: 35, endPoint y: 203, distance: 42.6
click at [35, 197] on div "Create Product 新增商品 一般資訊 代號 E30 代號 名稱 蘊洛蘊髮淨化洗500ML 名稱 商品類別 E 洗髮精 a273e4ca-0b1…" at bounding box center [209, 209] width 360 height 508
type input "420"
click at [83, 197] on input "0" at bounding box center [209, 234] width 322 height 22
paste input "42"
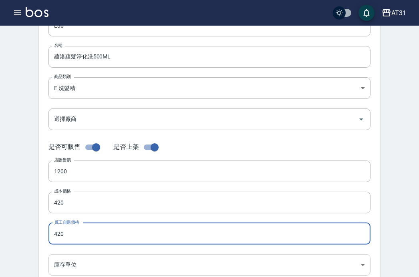
type input "420"
click at [76, 197] on body "AT31 登出 櫃檯作業 打帳單 帳單列表 掛單列表 座位開單 營業儀表板 現金收支登錄 高階收支登錄 材料自購登錄 每日結帳 排班表 現場電腦打卡 掃碼打卡…" at bounding box center [209, 196] width 419 height 553
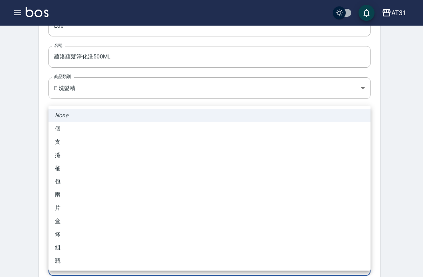
click at [70, 197] on li "瓶" at bounding box center [209, 260] width 322 height 13
type input "瓶"
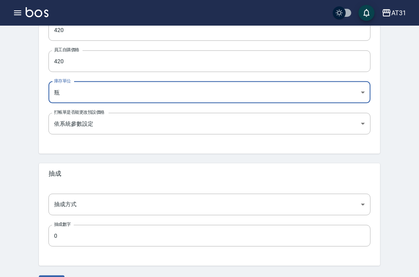
scroll to position [252, 0]
click at [78, 197] on body "AT31 登出 櫃檯作業 打帳單 帳單列表 掛單列表 座位開單 營業儀表板 現金收支登錄 高階收支登錄 材料自購登錄 每日結帳 排班表 現場電腦打卡 掃碼打卡…" at bounding box center [209, 24] width 419 height 553
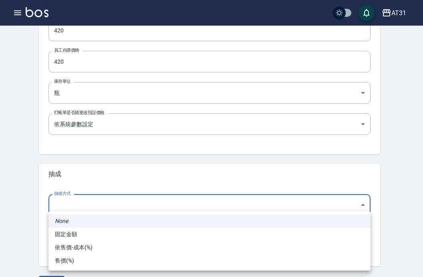
click at [65, 197] on li "依售價-成本(%)" at bounding box center [209, 247] width 322 height 13
type input "byCost"
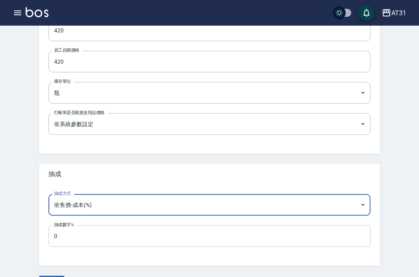
click at [64, 197] on input "0" at bounding box center [209, 236] width 322 height 22
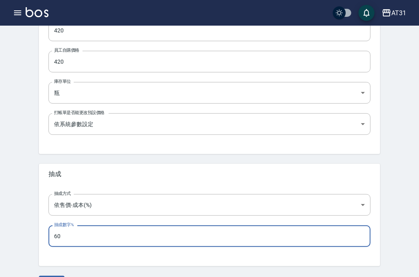
scroll to position [275, 0]
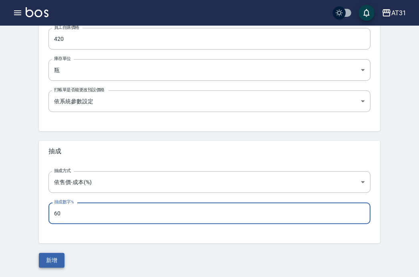
type input "60"
click at [52, 197] on button "新增" at bounding box center [52, 260] width 26 height 15
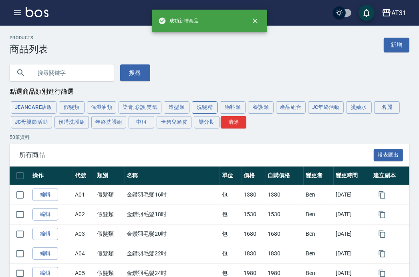
click at [199, 106] on button "洗髮精" at bounding box center [205, 107] width 26 height 12
